Goal: Task Accomplishment & Management: Manage account settings

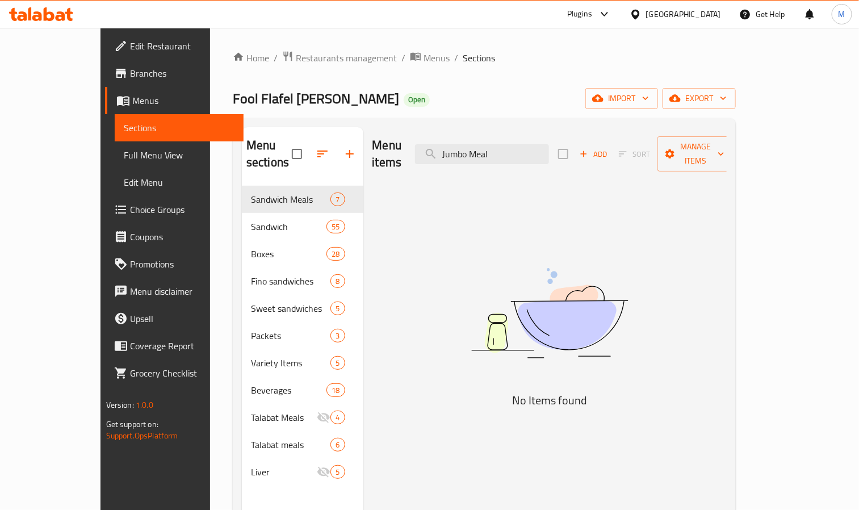
click at [717, 21] on div "Egypt" at bounding box center [675, 14] width 110 height 27
click at [710, 12] on div "Egypt" at bounding box center [683, 14] width 75 height 12
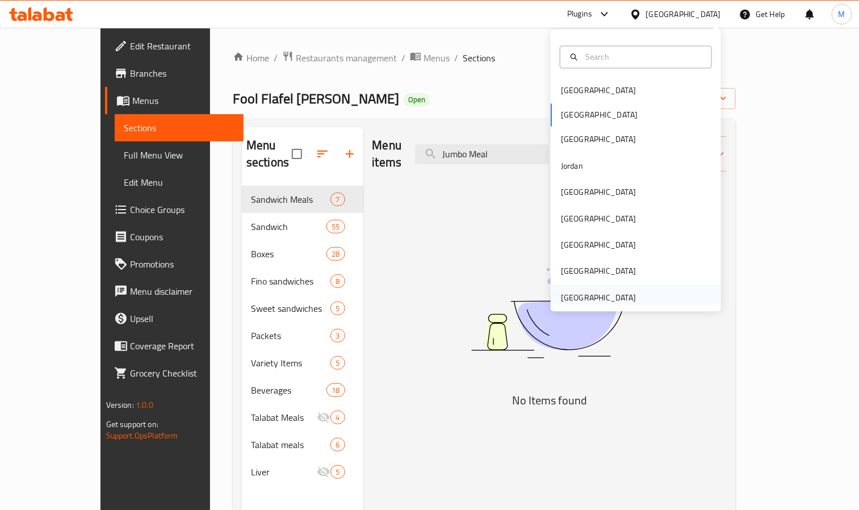
click at [591, 298] on div "[GEOGRAPHIC_DATA]" at bounding box center [598, 297] width 75 height 12
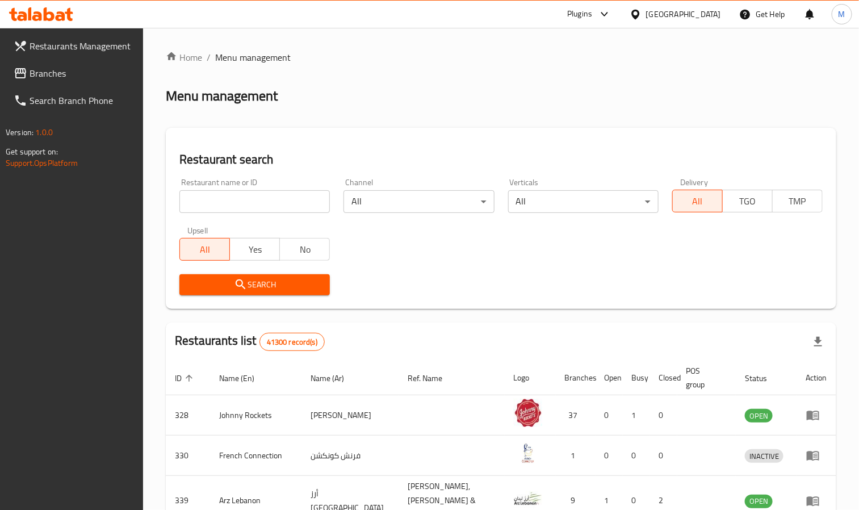
click at [288, 207] on input "search" at bounding box center [254, 201] width 150 height 23
paste input "690692"
type input "690692"
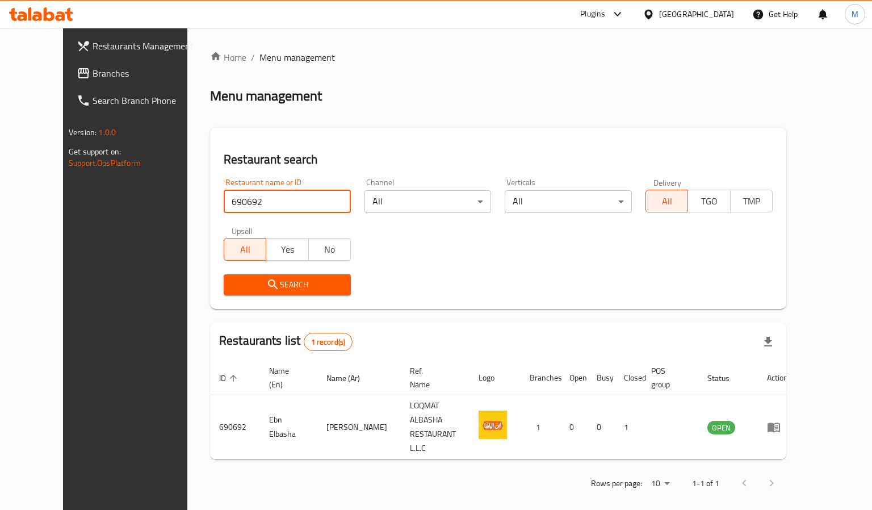
click at [681, 14] on div "[GEOGRAPHIC_DATA]" at bounding box center [696, 14] width 75 height 12
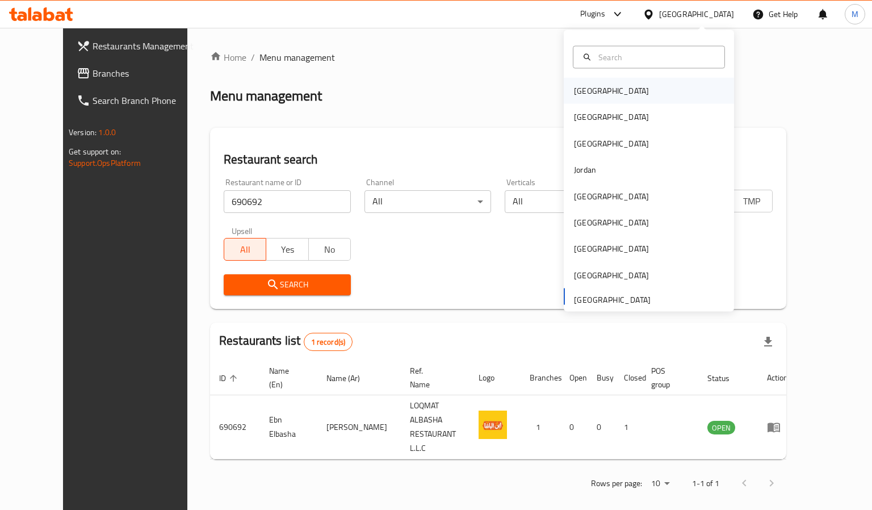
click at [605, 87] on div "[GEOGRAPHIC_DATA]" at bounding box center [648, 91] width 170 height 26
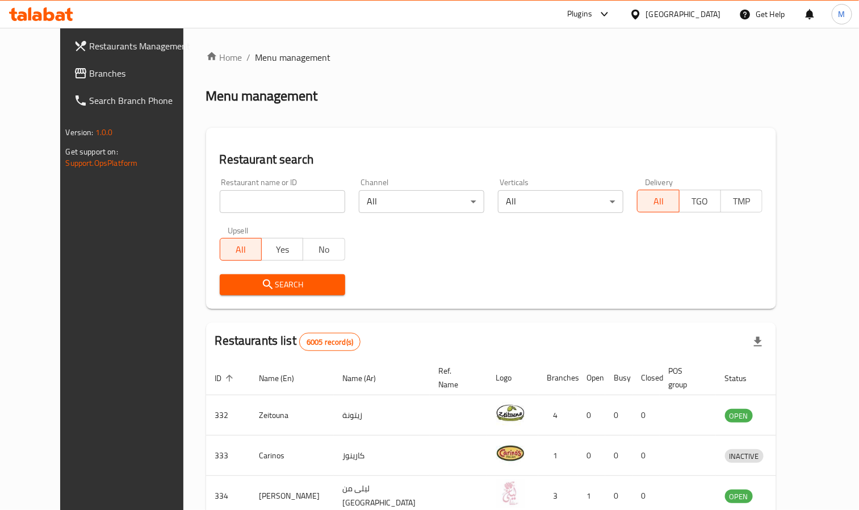
click at [90, 74] on span "Branches" at bounding box center [142, 73] width 105 height 14
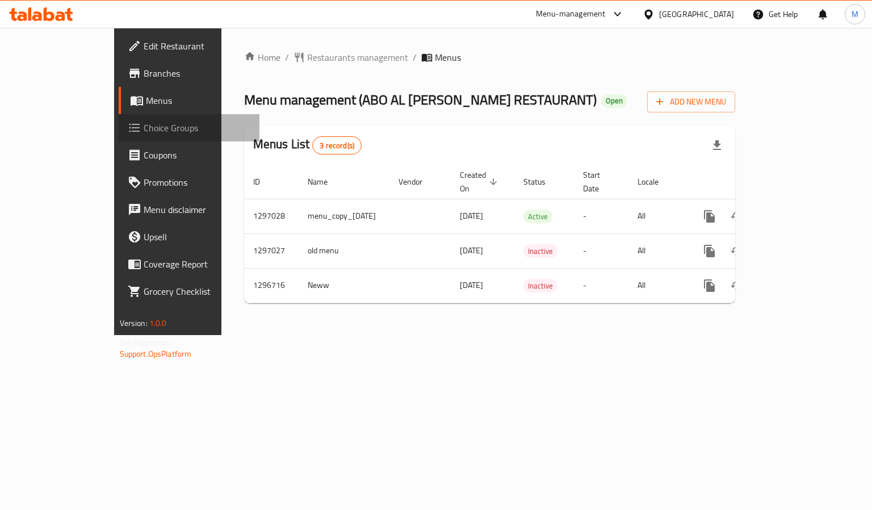
click at [144, 121] on span "Choice Groups" at bounding box center [197, 128] width 107 height 14
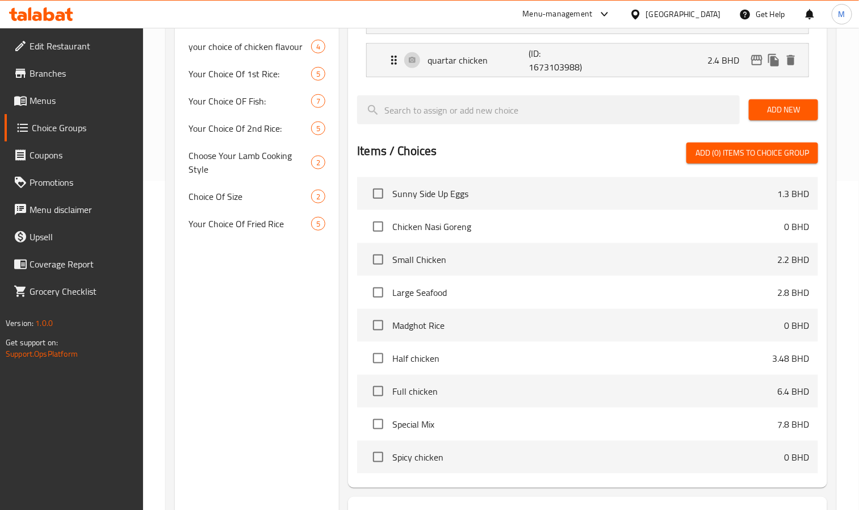
scroll to position [340, 0]
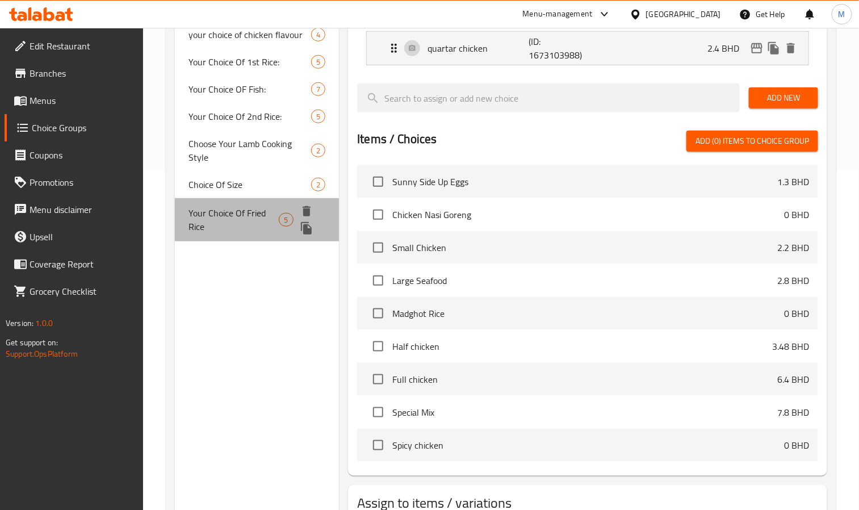
click at [233, 216] on span "Your Choice Of Fried Rice" at bounding box center [233, 219] width 90 height 27
type input "Your Choice Of Fried Rice"
type input "اختيارك من الأرز المقلي"
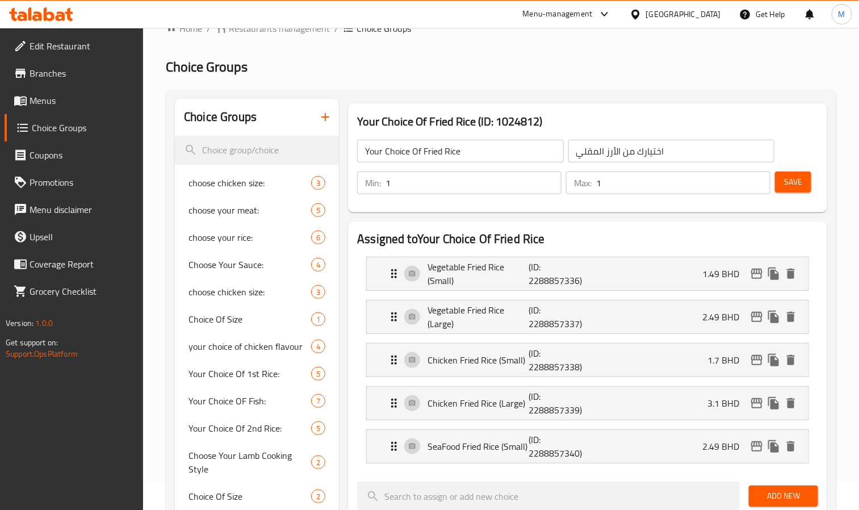
scroll to position [0, 0]
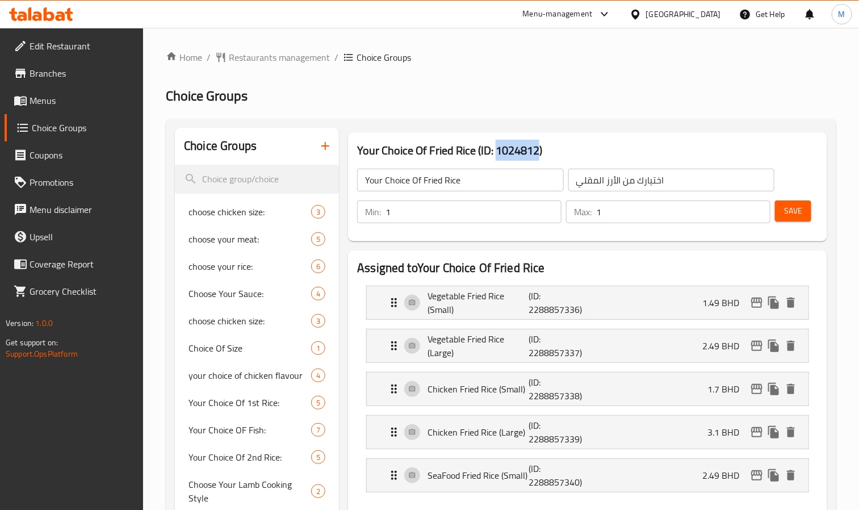
drag, startPoint x: 498, startPoint y: 152, endPoint x: 540, endPoint y: 150, distance: 42.0
click at [540, 150] on h3 "Your Choice Of Fried Rice (ID: 1024812)" at bounding box center [587, 150] width 461 height 18
copy h3 "1024812"
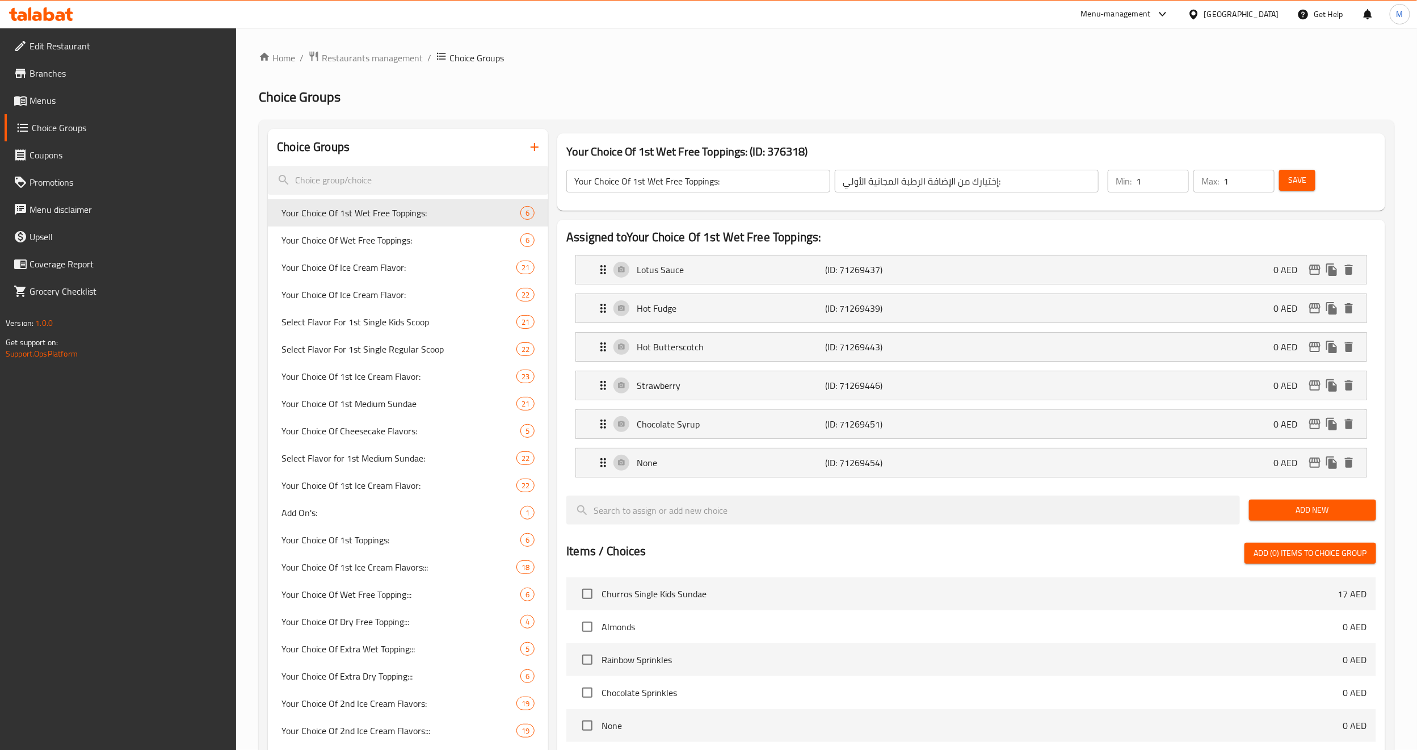
click at [1008, 89] on h2 "Choice Groups" at bounding box center [826, 97] width 1135 height 18
click at [426, 174] on input "search" at bounding box center [408, 180] width 280 height 29
paste input "Your Choice Of 4th Ice Cream Flavor:"
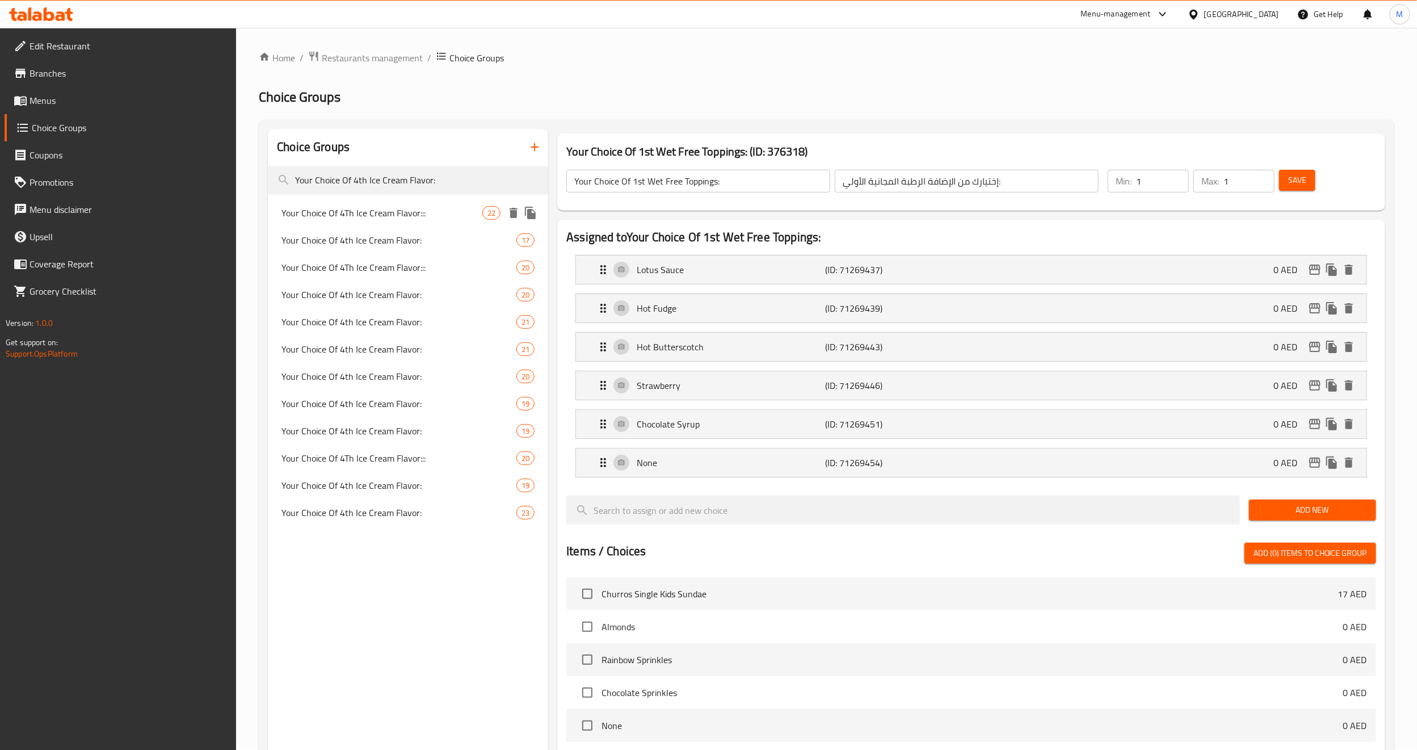
type input "Your Choice Of 4th Ice Cream Flavor:"
click at [417, 209] on span "Your Choice Of 4Th Ice Cream Flavor:::" at bounding box center [381, 213] width 201 height 14
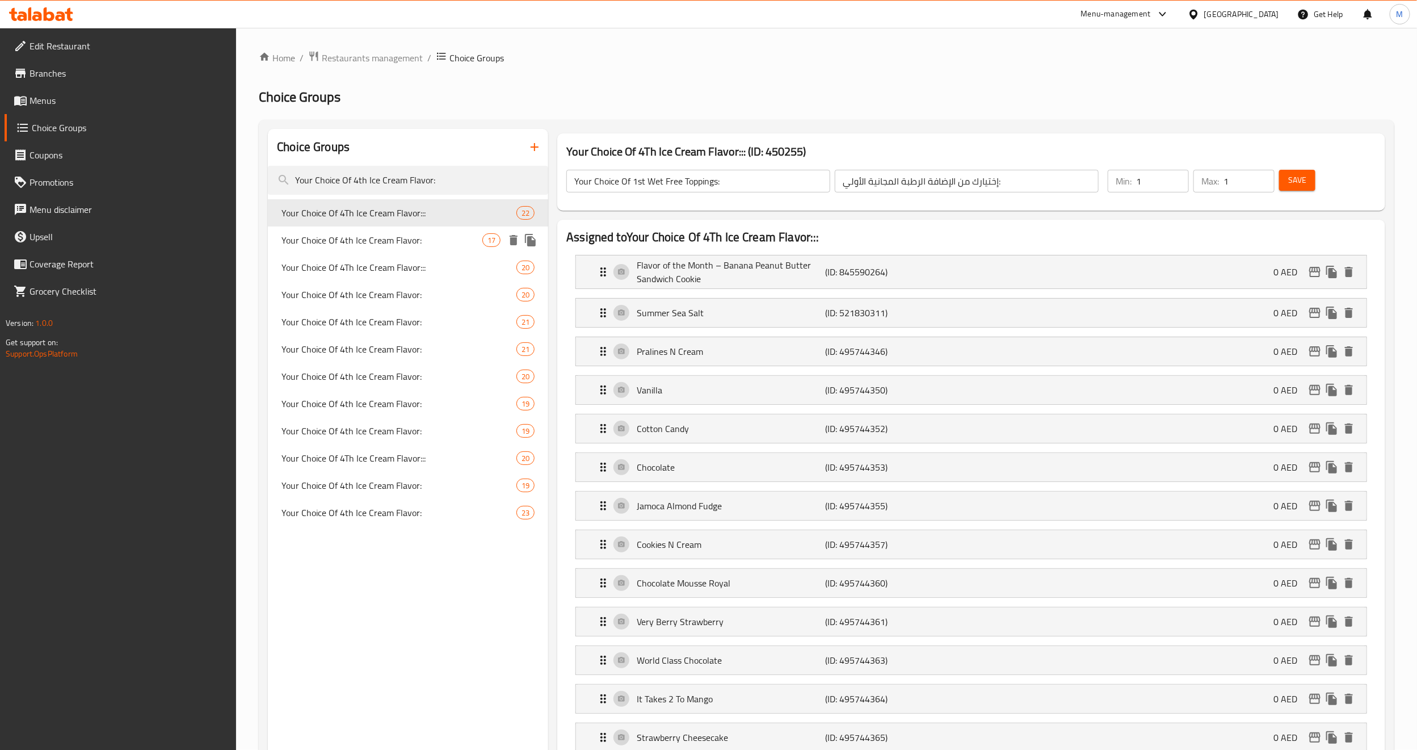
type input "Your Choice Of 4Th Ice Cream Flavor:::"
type input "إختيارك من نكهة الأيس [PERSON_NAME] الرابعة:::"
click at [415, 243] on span "Your Choice Of 4th Ice Cream Flavor:" at bounding box center [381, 240] width 201 height 14
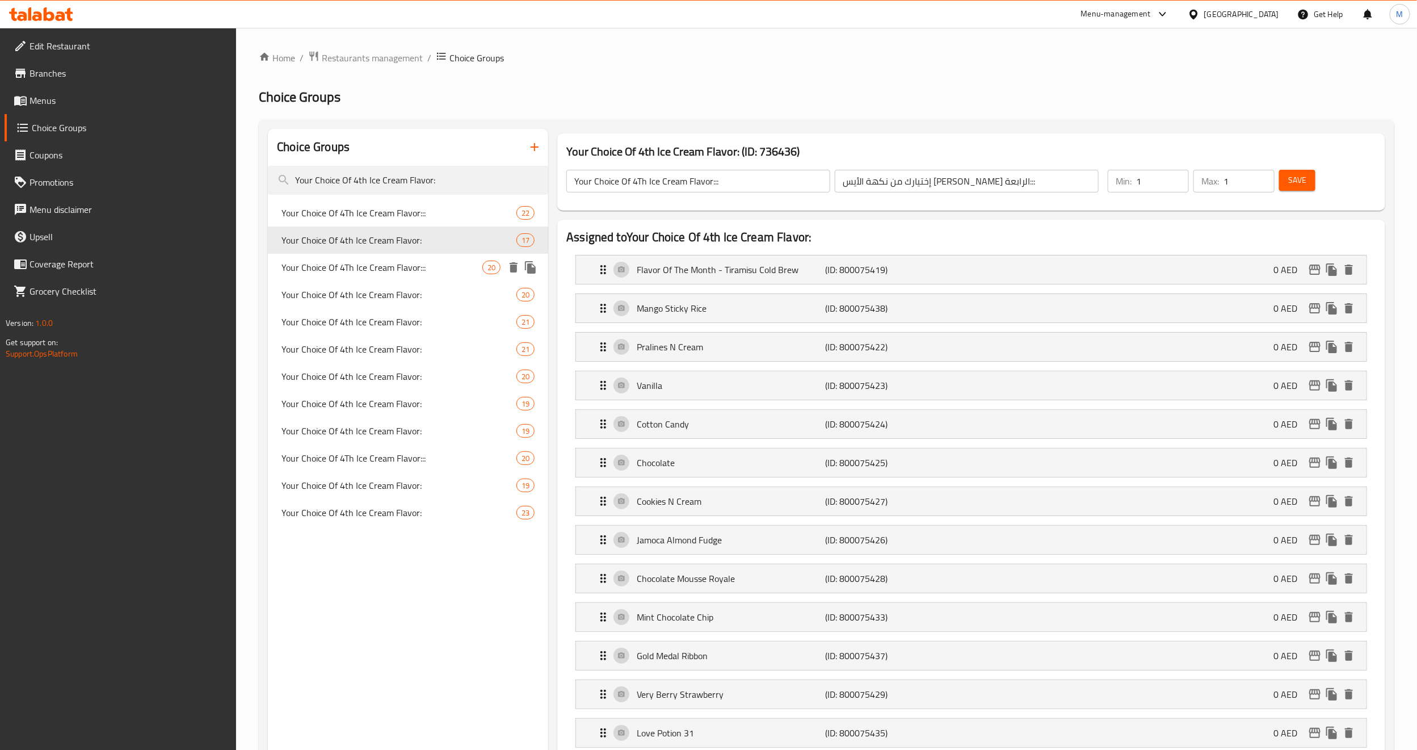
type input "Your Choice Of 4th Ice Cream Flavor:"
type input "إختيارك من نكهة الأيس كريم الرابعة:"
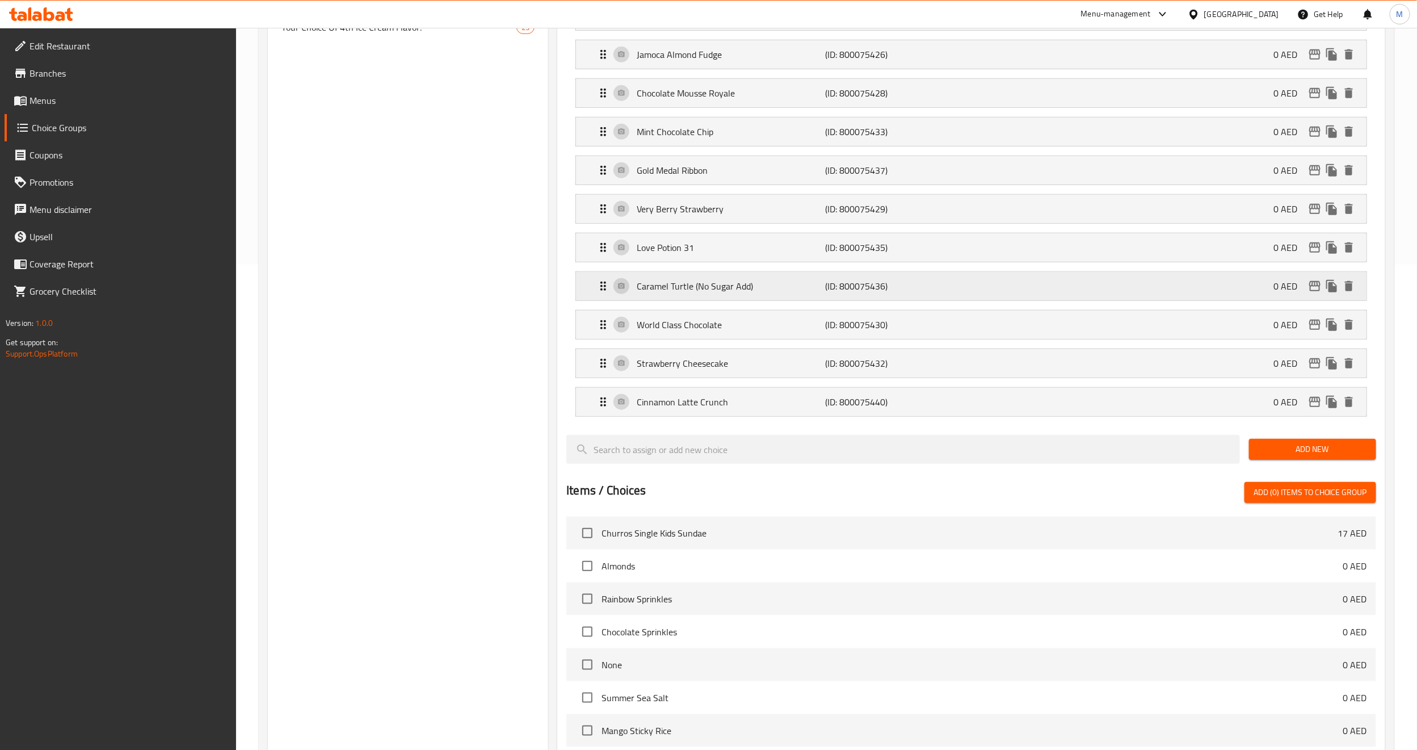
scroll to position [511, 0]
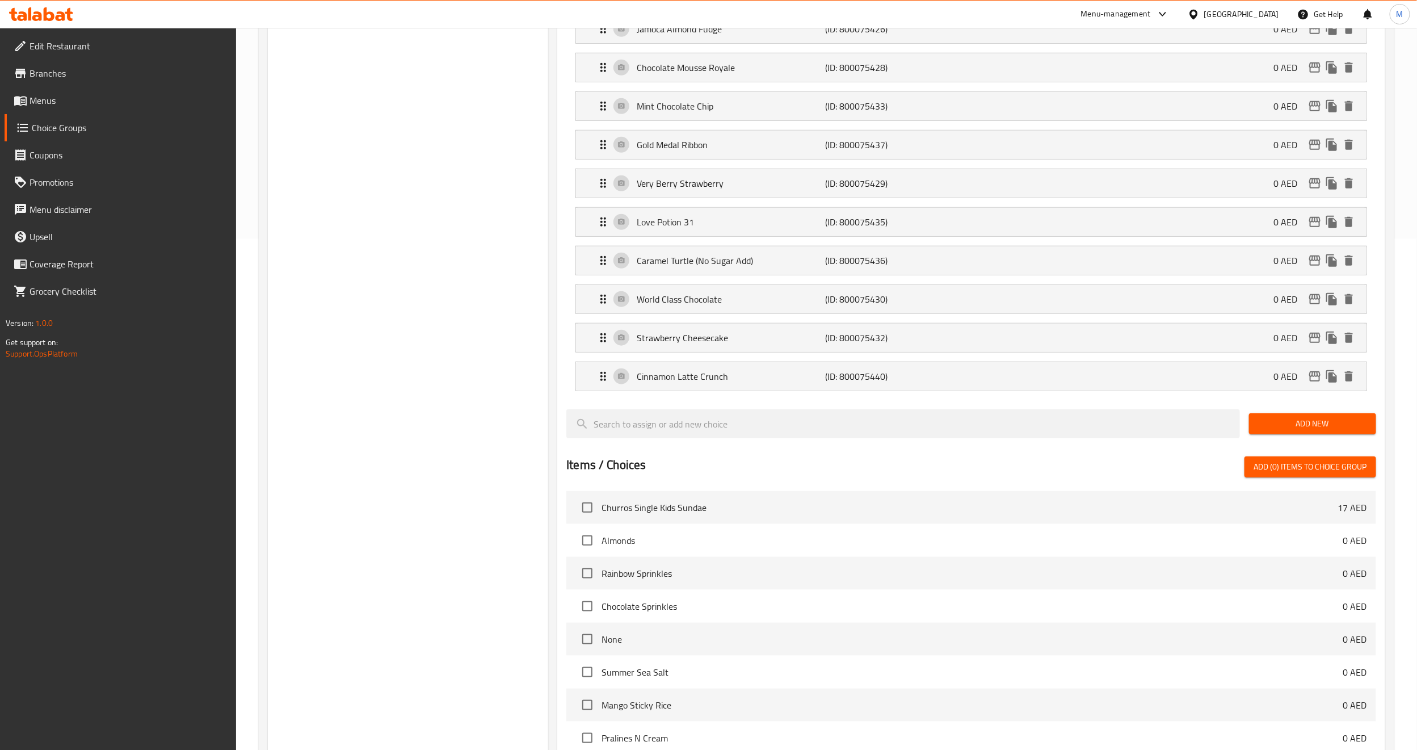
click at [359, 486] on div "Choice Groups Your Choice Of 4th Ice Cream Flavor: Your Choice Of 4Th Ice Cream…" at bounding box center [408, 323] width 280 height 1411
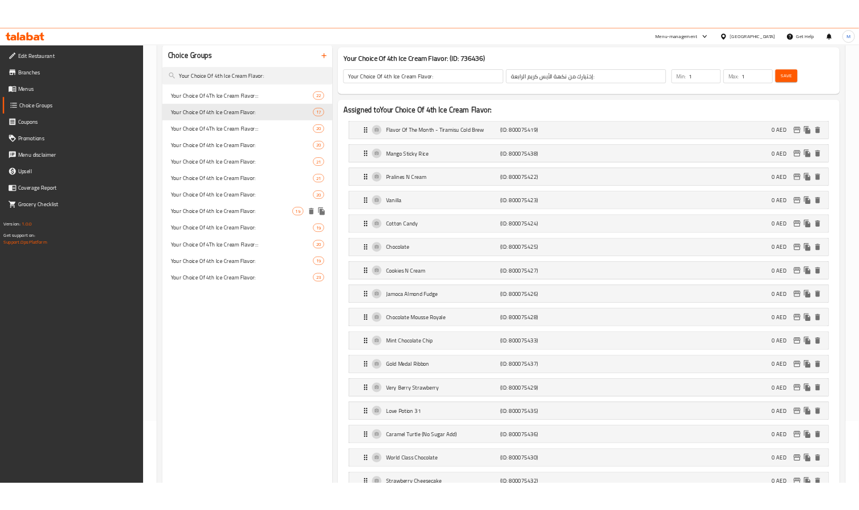
scroll to position [0, 0]
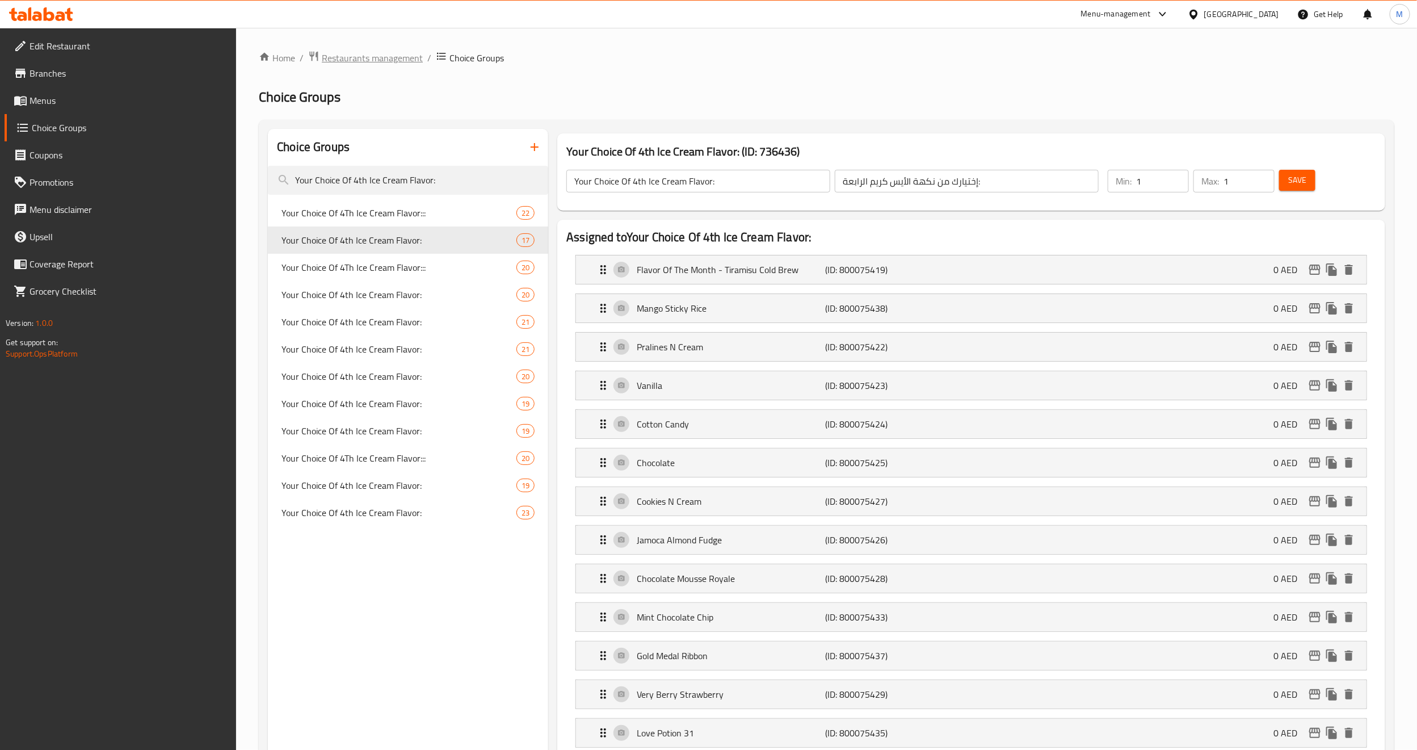
click at [370, 65] on span "Restaurants management" at bounding box center [372, 58] width 101 height 14
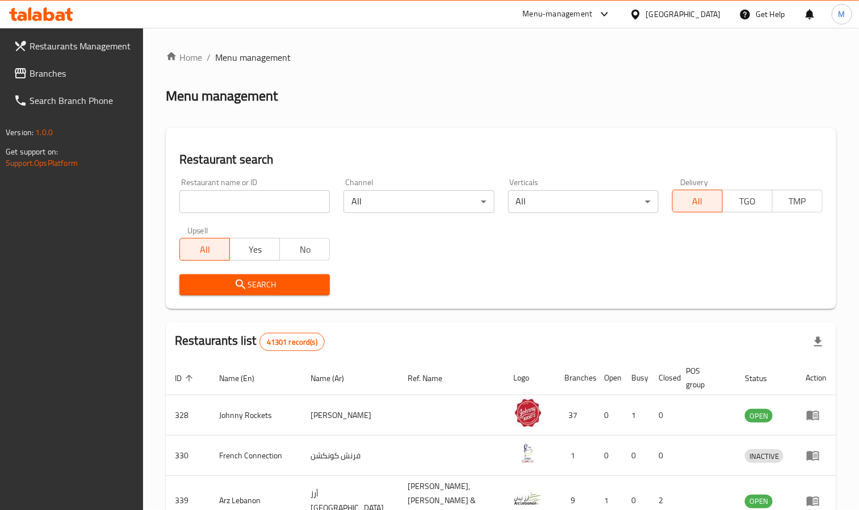
click at [502, 124] on div "Home / Menu management Menu management Restaurant search Restaurant name or ID …" at bounding box center [501, 449] width 670 height 796
click at [559, 48] on div "Home / Menu management Menu management Restaurant search Restaurant name or ID …" at bounding box center [501, 448] width 716 height 841
click at [679, 19] on div "[GEOGRAPHIC_DATA]" at bounding box center [683, 14] width 75 height 12
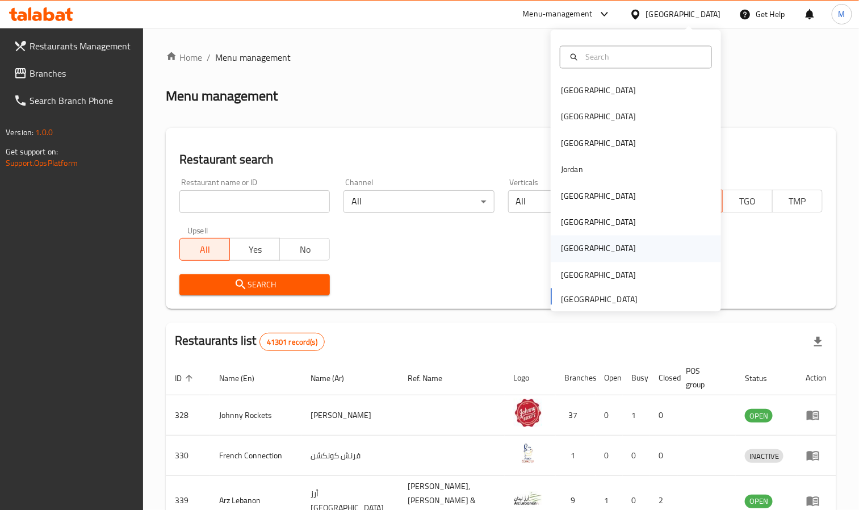
click at [569, 247] on div "[GEOGRAPHIC_DATA]" at bounding box center [598, 248] width 93 height 26
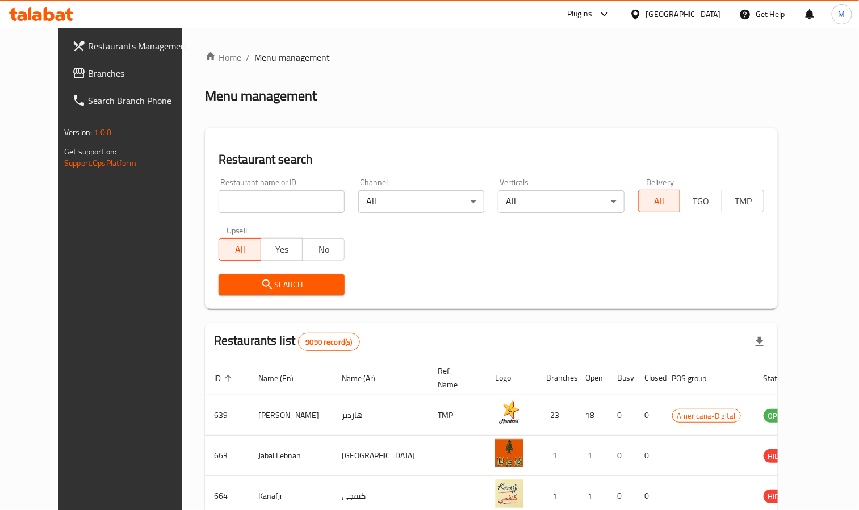
click at [261, 193] on input "search" at bounding box center [281, 201] width 126 height 23
paste input "612351"
type input "612351"
click button "Search" at bounding box center [281, 284] width 126 height 21
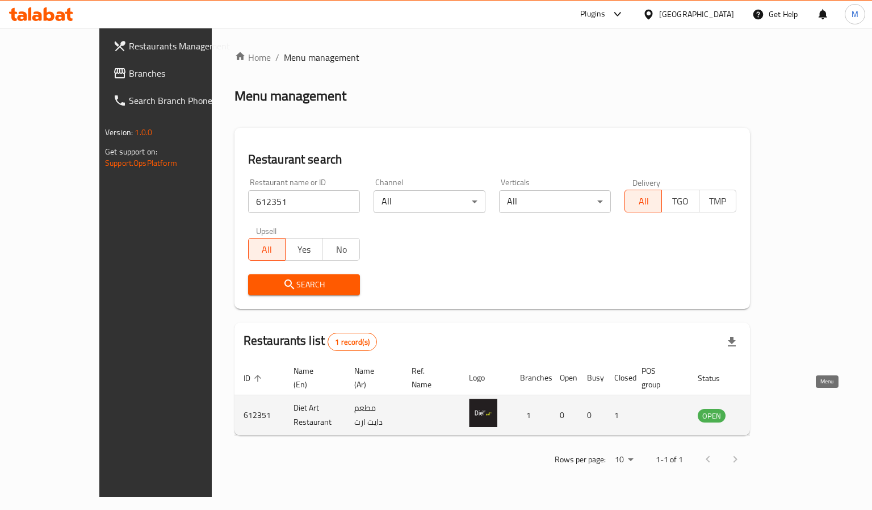
click at [770, 411] on icon "enhanced table" at bounding box center [764, 416] width 12 height 10
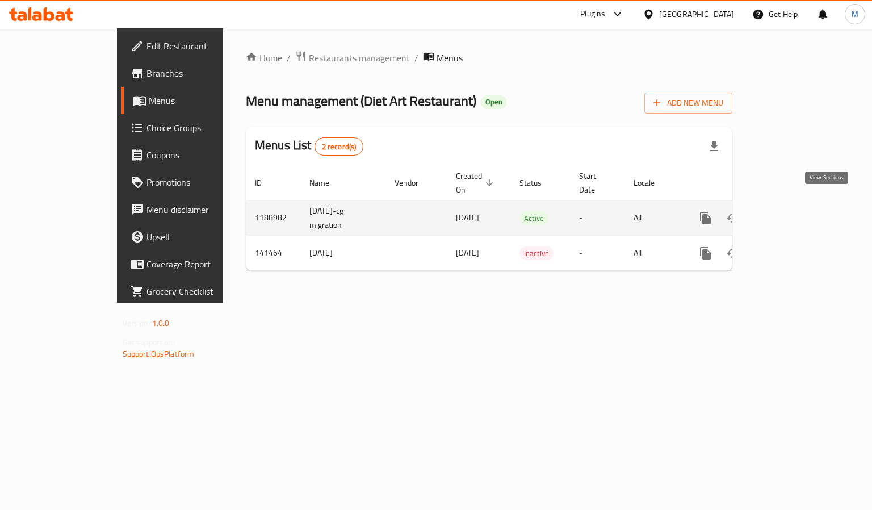
click at [794, 211] on icon "enhanced table" at bounding box center [787, 218] width 14 height 14
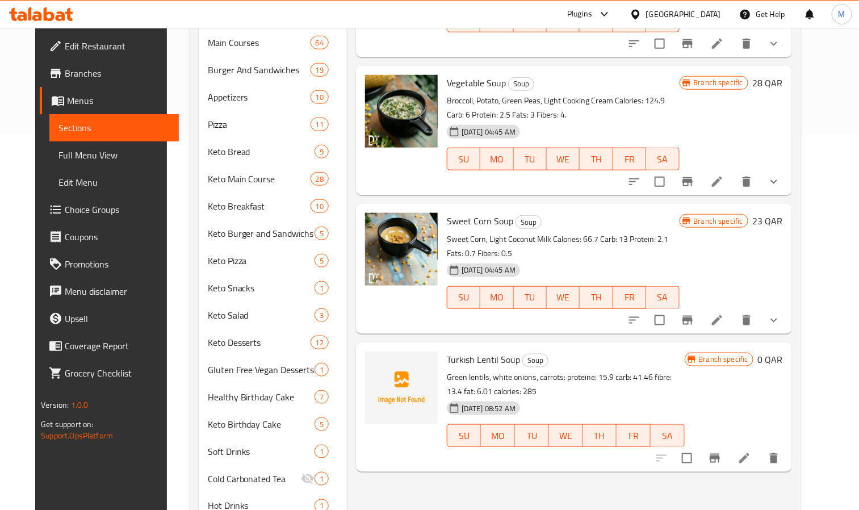
scroll to position [79, 0]
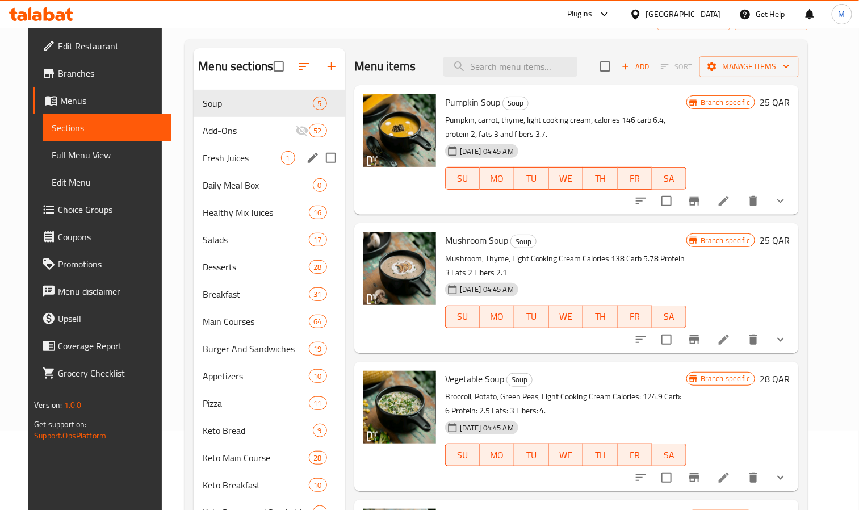
click at [228, 166] on div "Fresh Juices 1" at bounding box center [268, 157] width 151 height 27
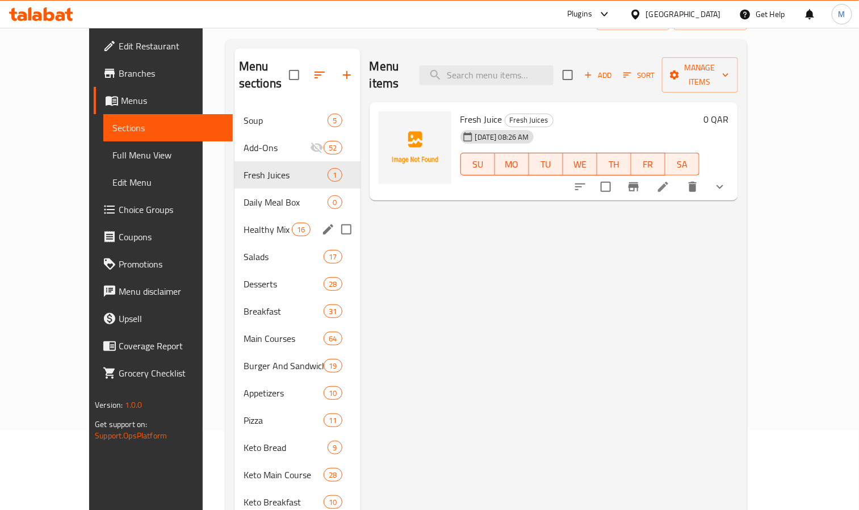
click at [234, 216] on div "Healthy Mix Juices 16" at bounding box center [297, 229] width 126 height 27
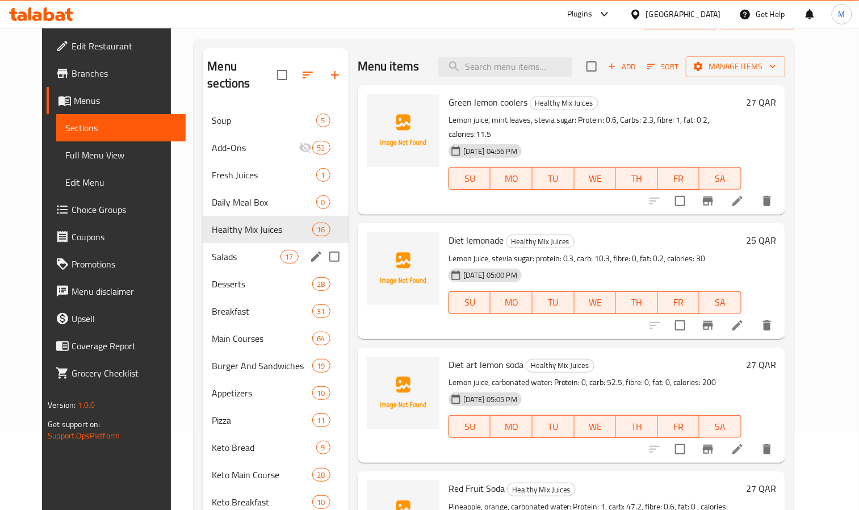
click at [211, 247] on div "Salads 17" at bounding box center [275, 256] width 145 height 27
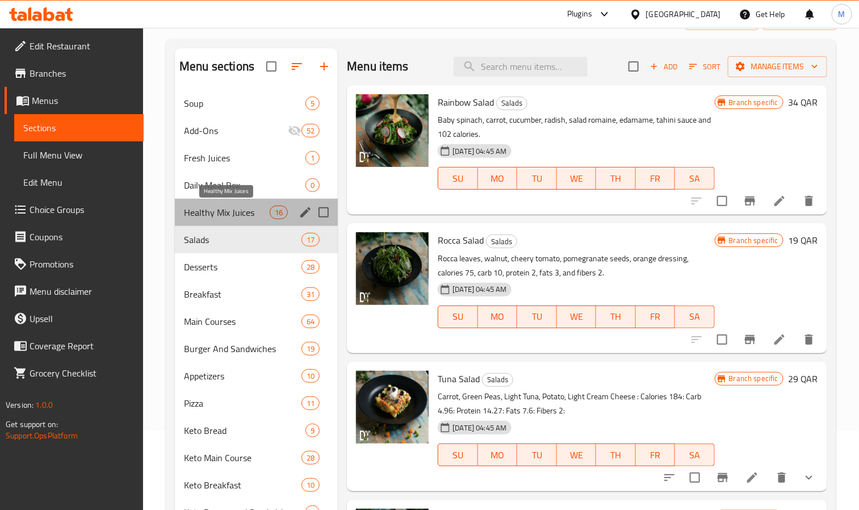
click at [214, 211] on span "Healthy Mix Juices" at bounding box center [227, 212] width 86 height 14
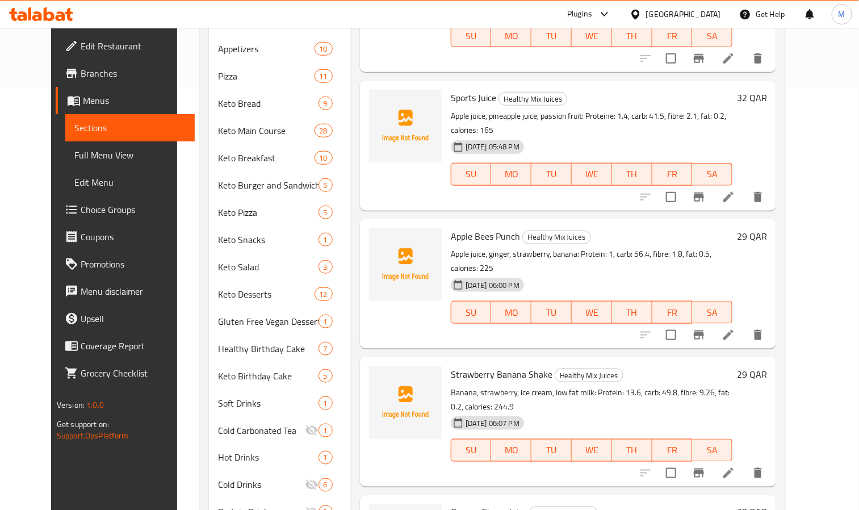
scroll to position [419, 0]
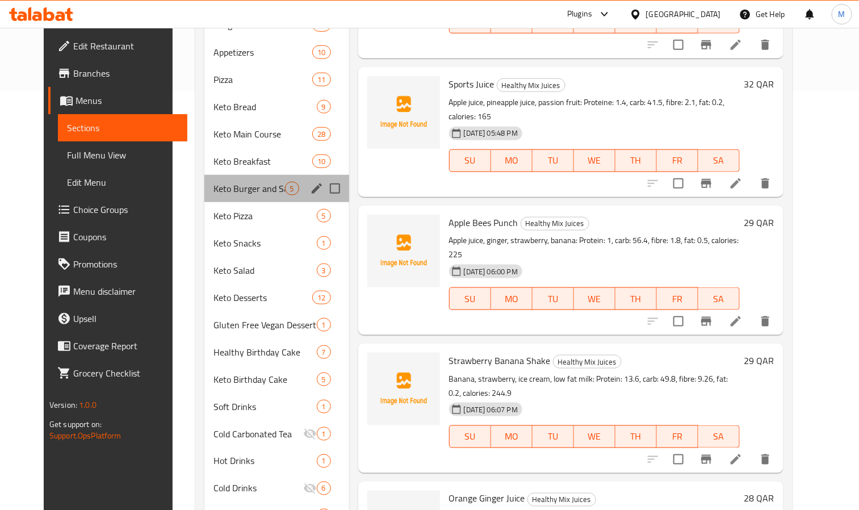
click at [237, 179] on div "Keto Burger and Sandwichs 5" at bounding box center [276, 188] width 145 height 27
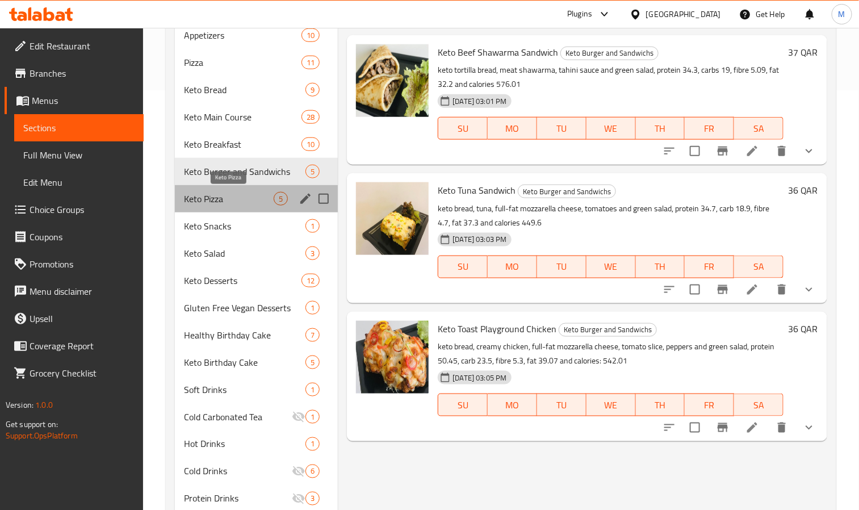
click at [230, 194] on span "Keto Pizza" at bounding box center [229, 199] width 90 height 14
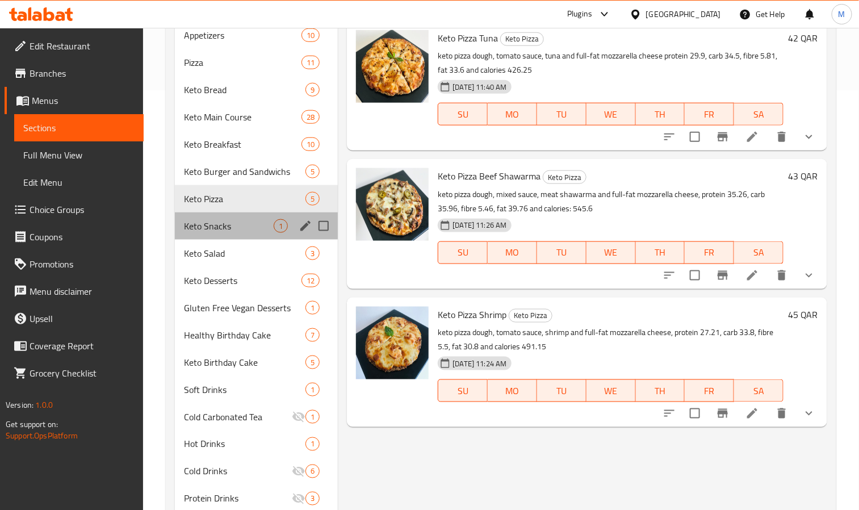
click at [224, 216] on div "Keto Snacks 1" at bounding box center [256, 225] width 163 height 27
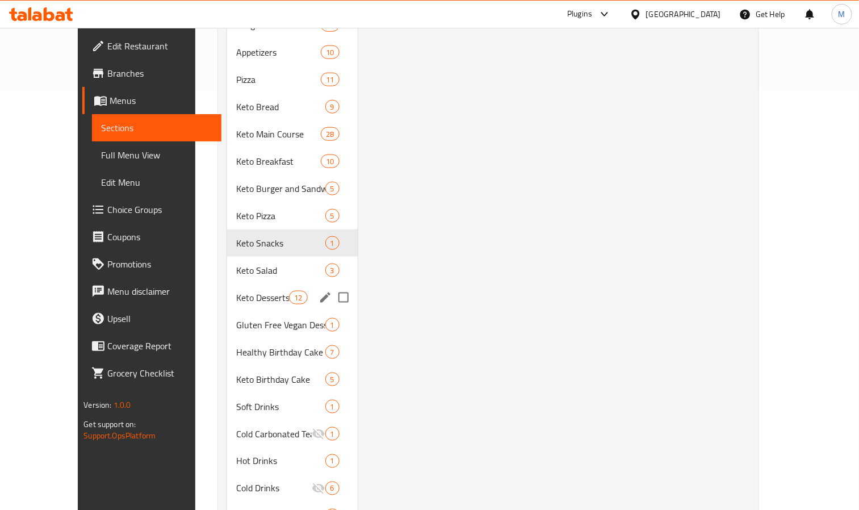
click at [227, 264] on div "Keto Salad 3" at bounding box center [292, 269] width 131 height 27
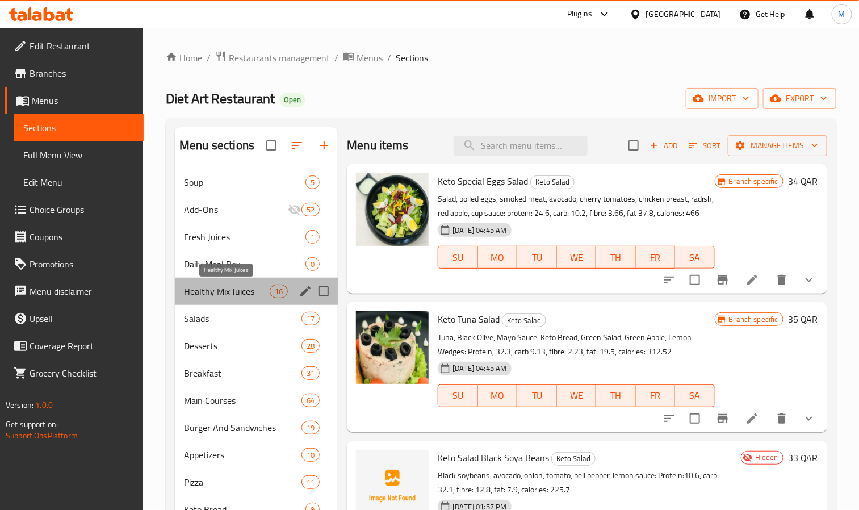
click at [220, 293] on span "Healthy Mix Juices" at bounding box center [227, 291] width 86 height 14
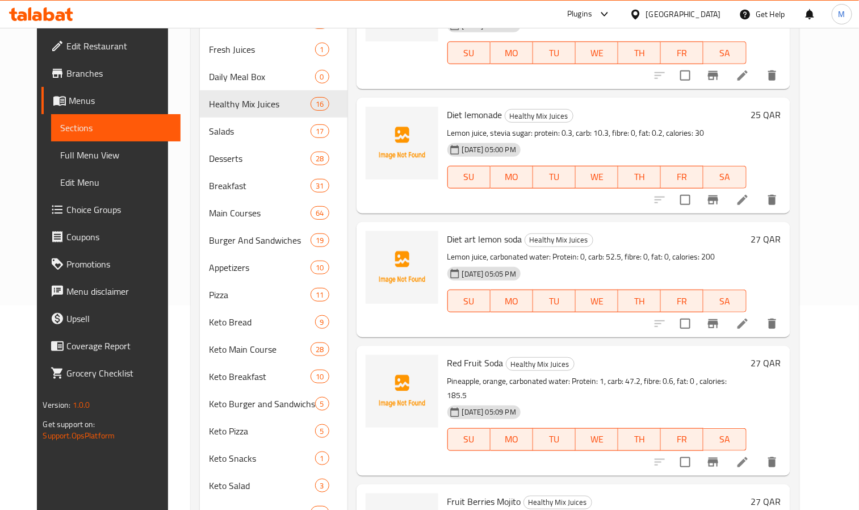
scroll to position [596, 0]
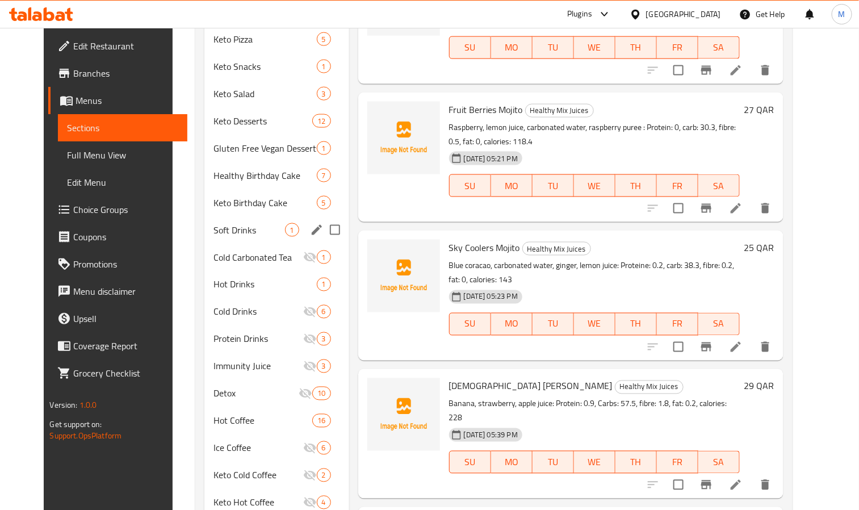
click at [232, 216] on div "Soft Drinks 1" at bounding box center [276, 229] width 145 height 27
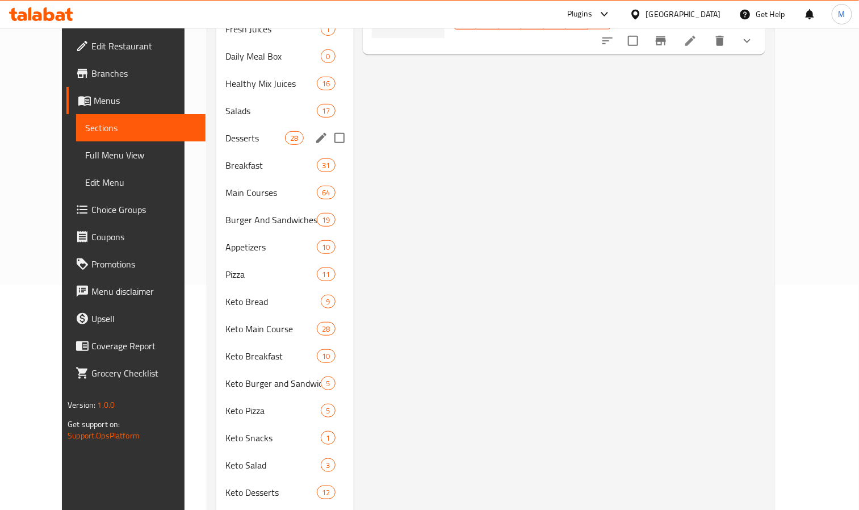
scroll to position [426, 0]
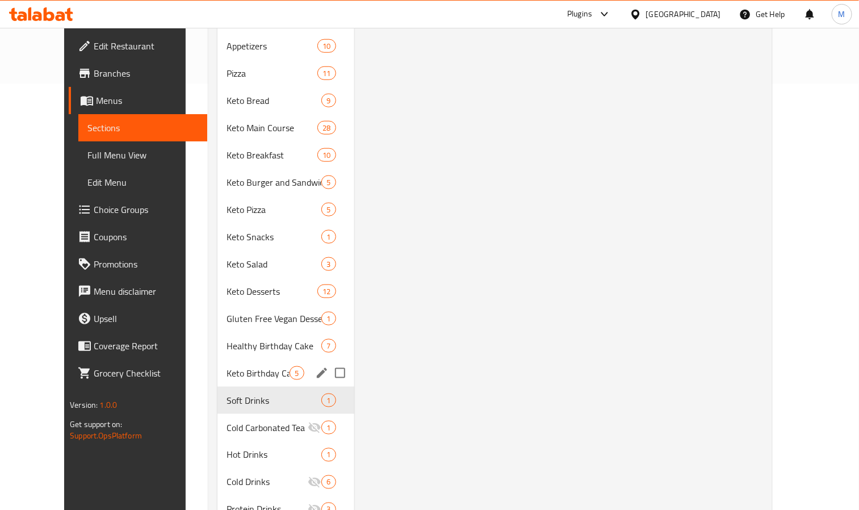
click at [220, 359] on div "Keto Birthday Cake 5" at bounding box center [285, 372] width 136 height 27
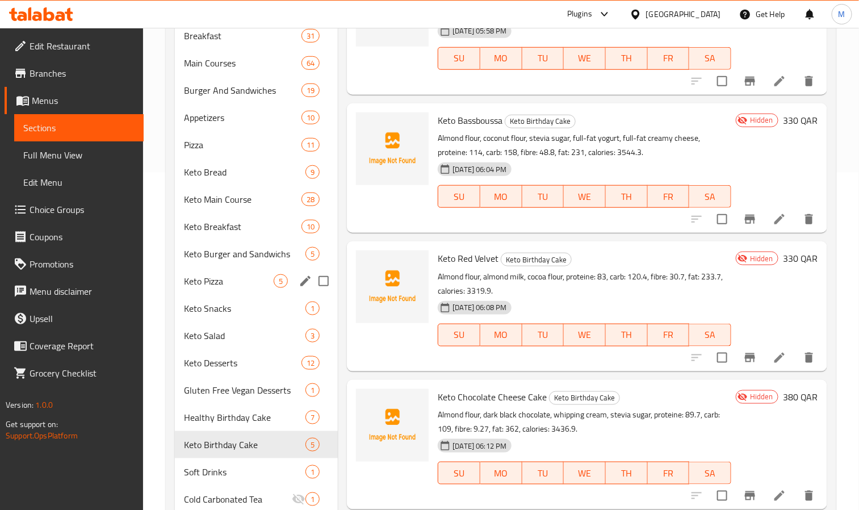
scroll to position [340, 0]
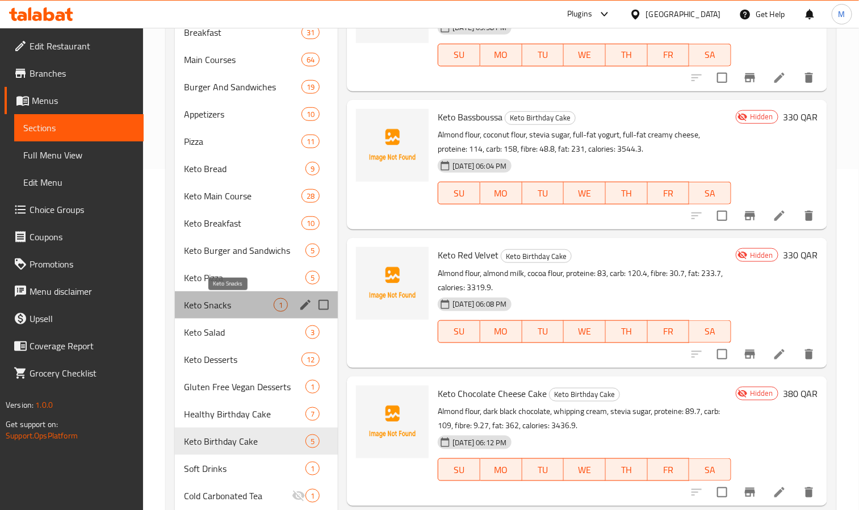
click at [201, 304] on span "Keto Snacks" at bounding box center [229, 305] width 90 height 14
